Goal: Check status: Check status

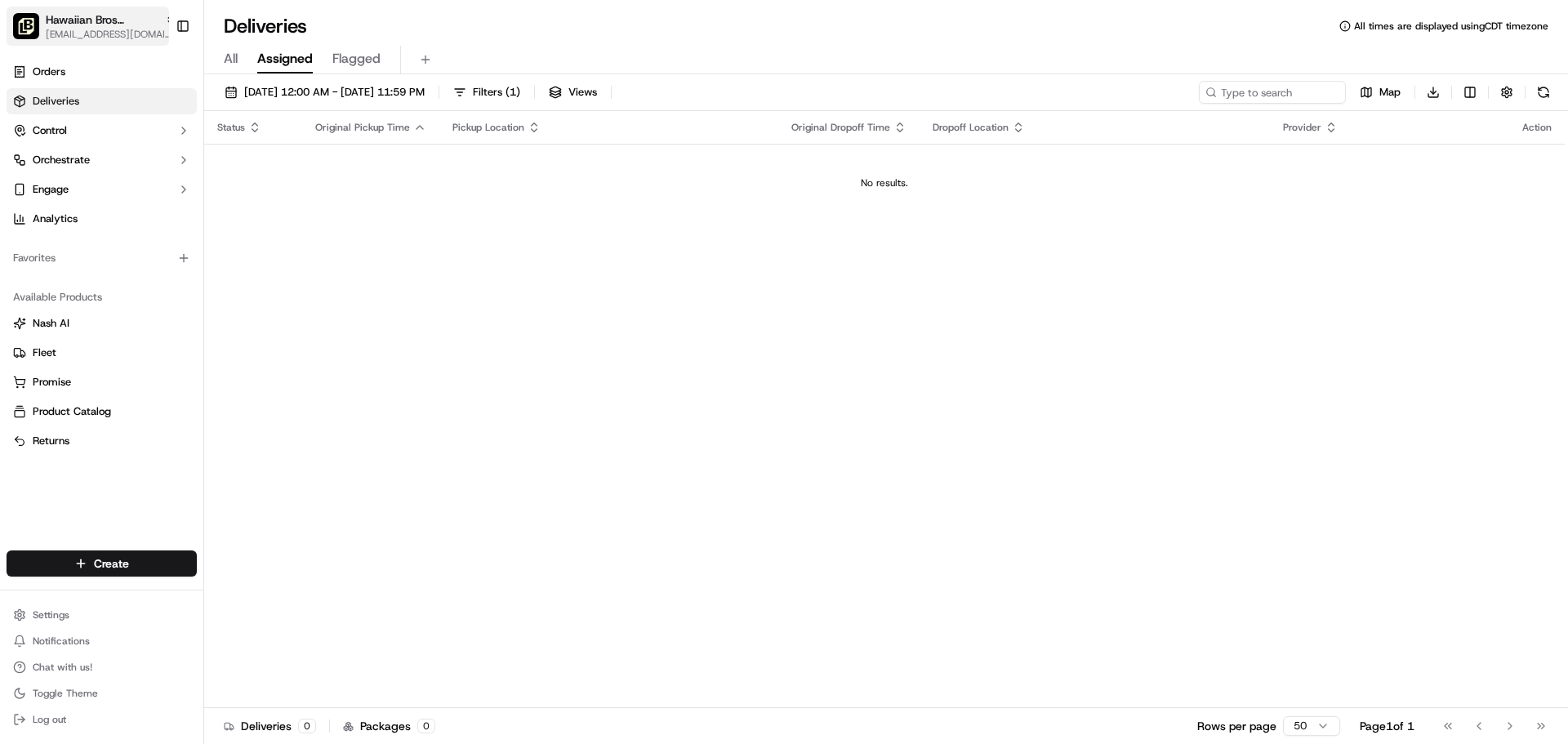
click at [92, 38] on span "[EMAIL_ADDRESS][DOMAIN_NAME]" at bounding box center [110, 34] width 131 height 13
type input "[PERSON_NAME]"
click at [329, 77] on span "Hawaiian Bros ([GEOGRAPHIC_DATA])" at bounding box center [302, 84] width 187 height 15
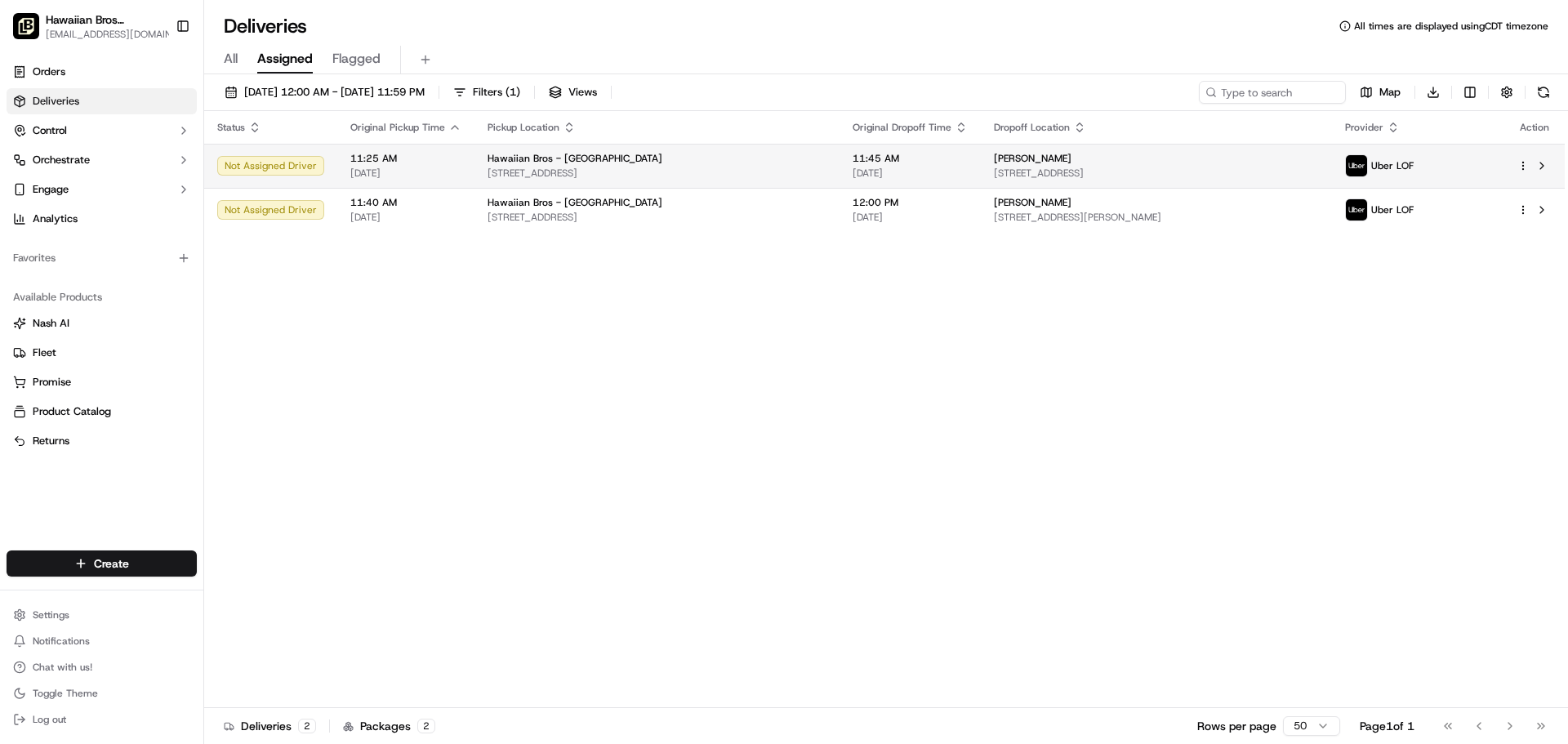
click at [885, 148] on td "11:45 AM [DATE]" at bounding box center [909, 166] width 141 height 44
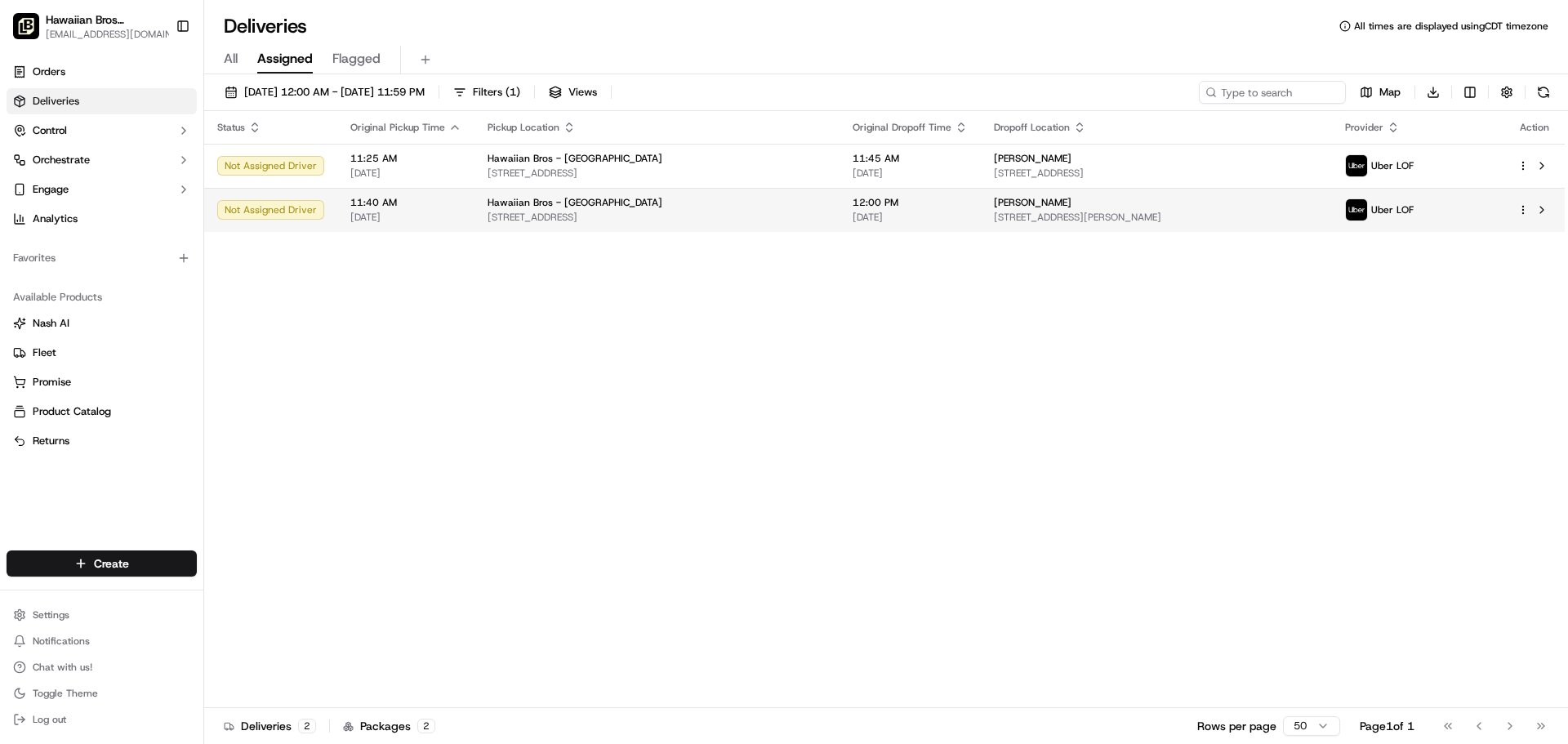
click at [662, 206] on span "Hawaiian Bros - [GEOGRAPHIC_DATA]" at bounding box center [574, 202] width 175 height 13
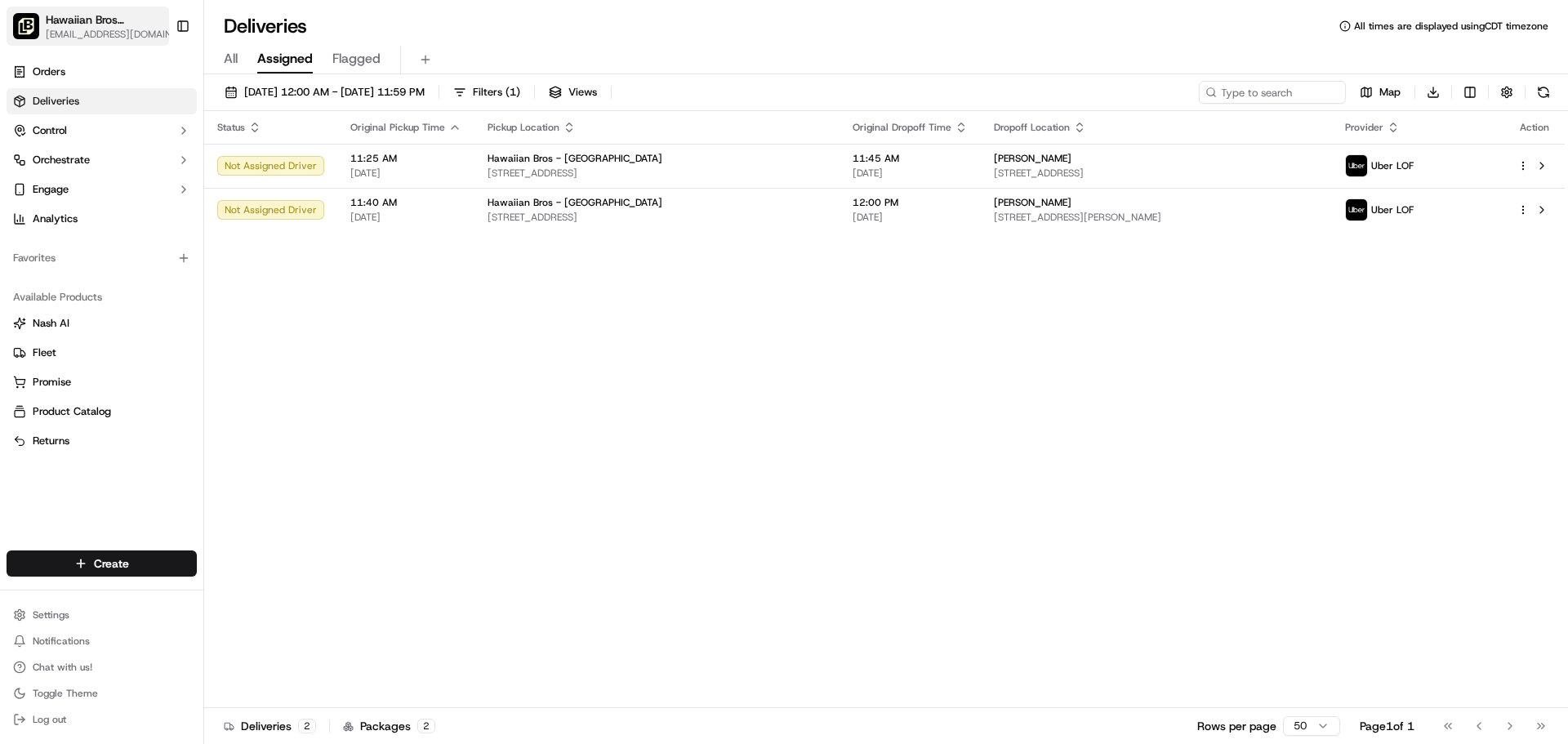
click at [139, 30] on span "[EMAIL_ADDRESS][DOMAIN_NAME]" at bounding box center [115, 34] width 139 height 13
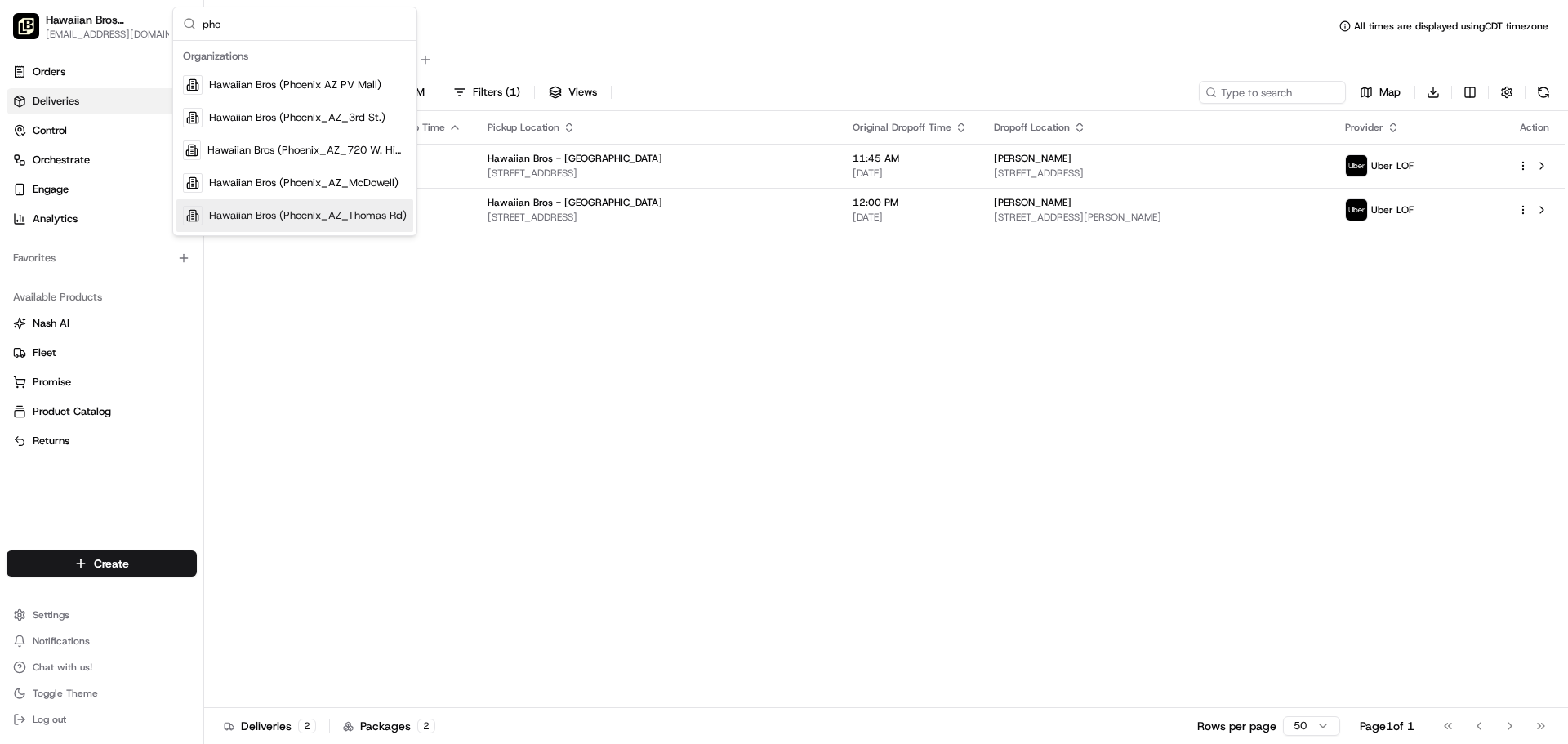
type input "pho"
click at [305, 212] on span "Hawaiian Bros (Phoenix_AZ_Thomas Rd)" at bounding box center [307, 215] width 197 height 15
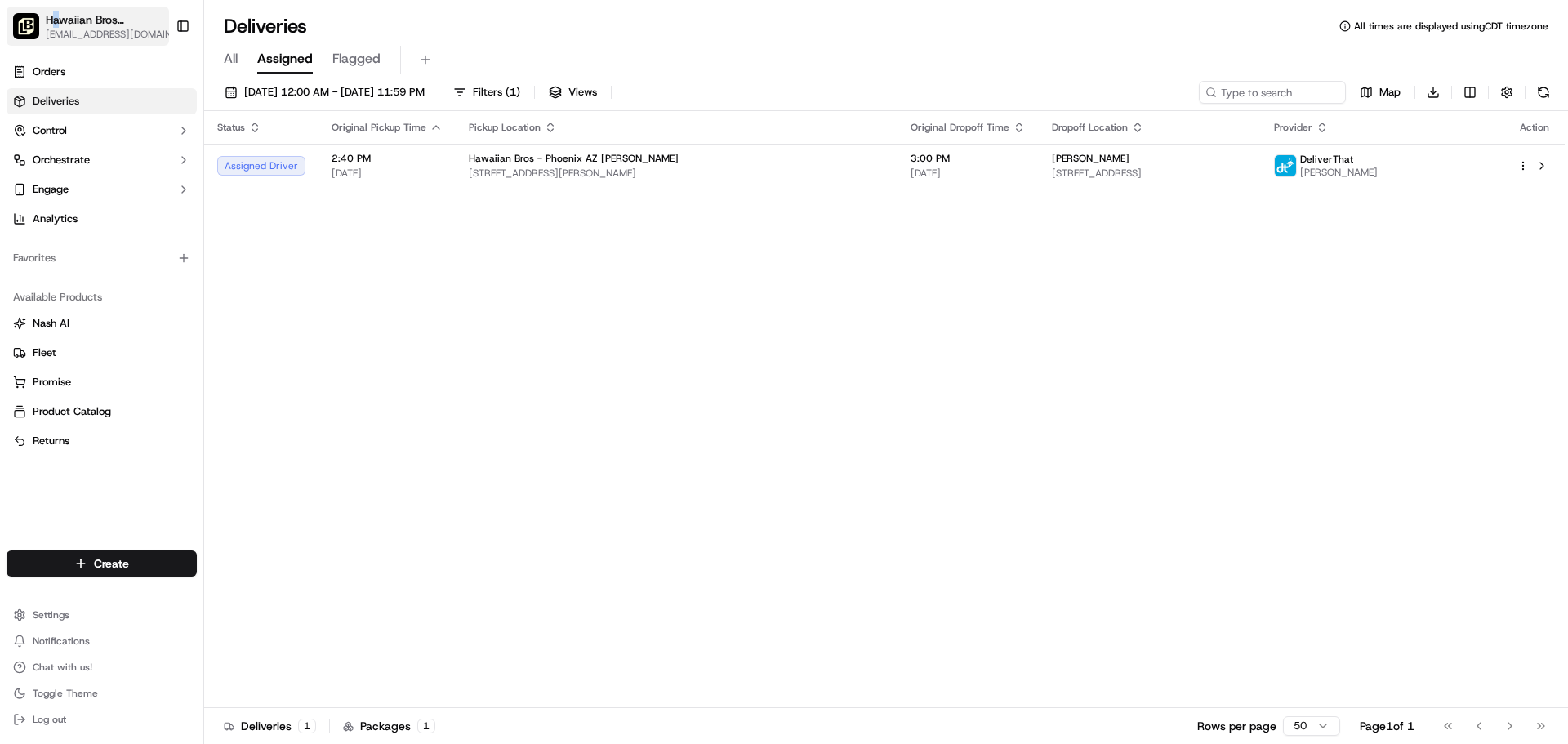
click at [57, 18] on span "Hawaiian Bros (Phoenix_AZ_Thomas Rd)" at bounding box center [103, 19] width 116 height 17
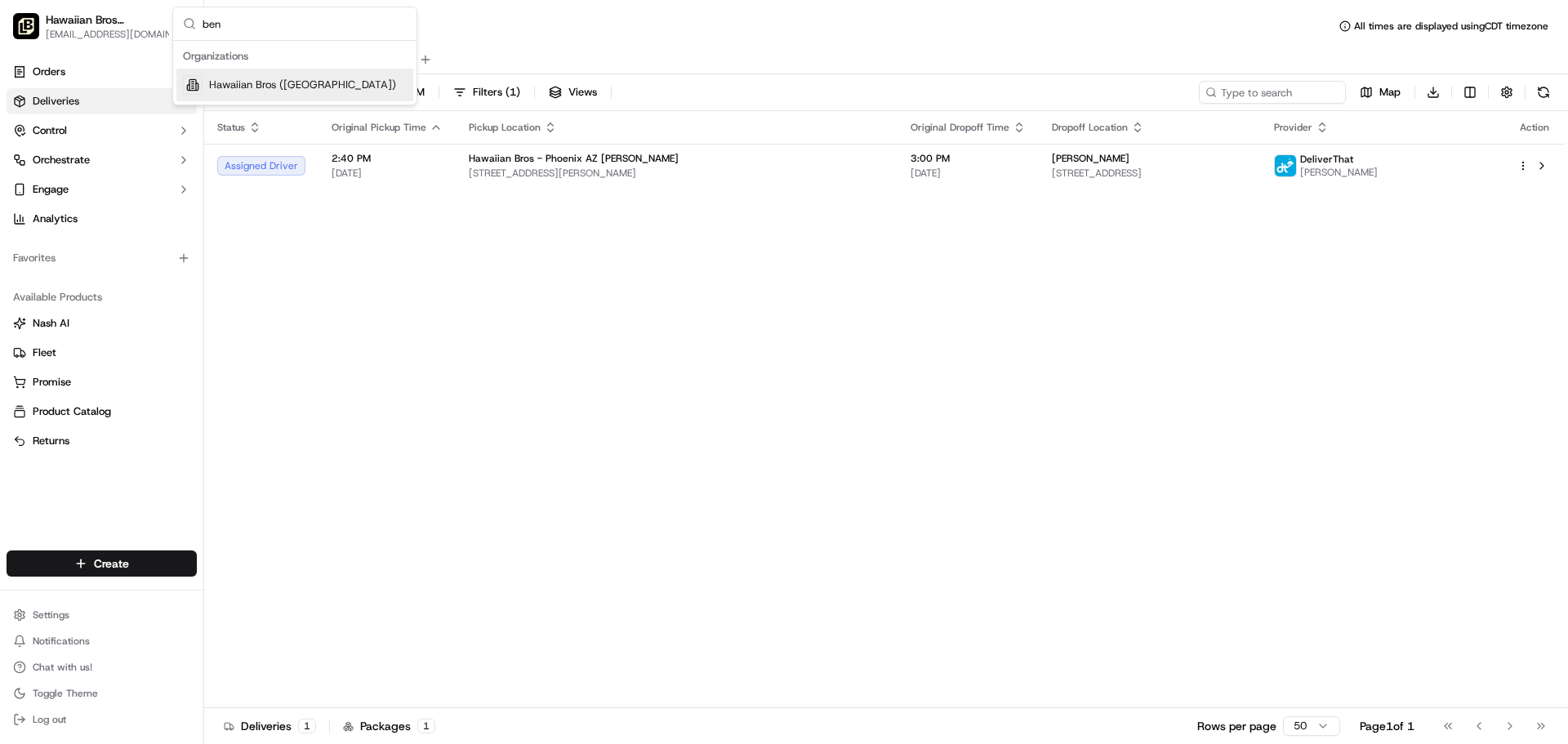
type input "ben"
click at [236, 88] on span "Hawaiian Bros ([GEOGRAPHIC_DATA])" at bounding box center [302, 84] width 187 height 15
